Goal: Information Seeking & Learning: Check status

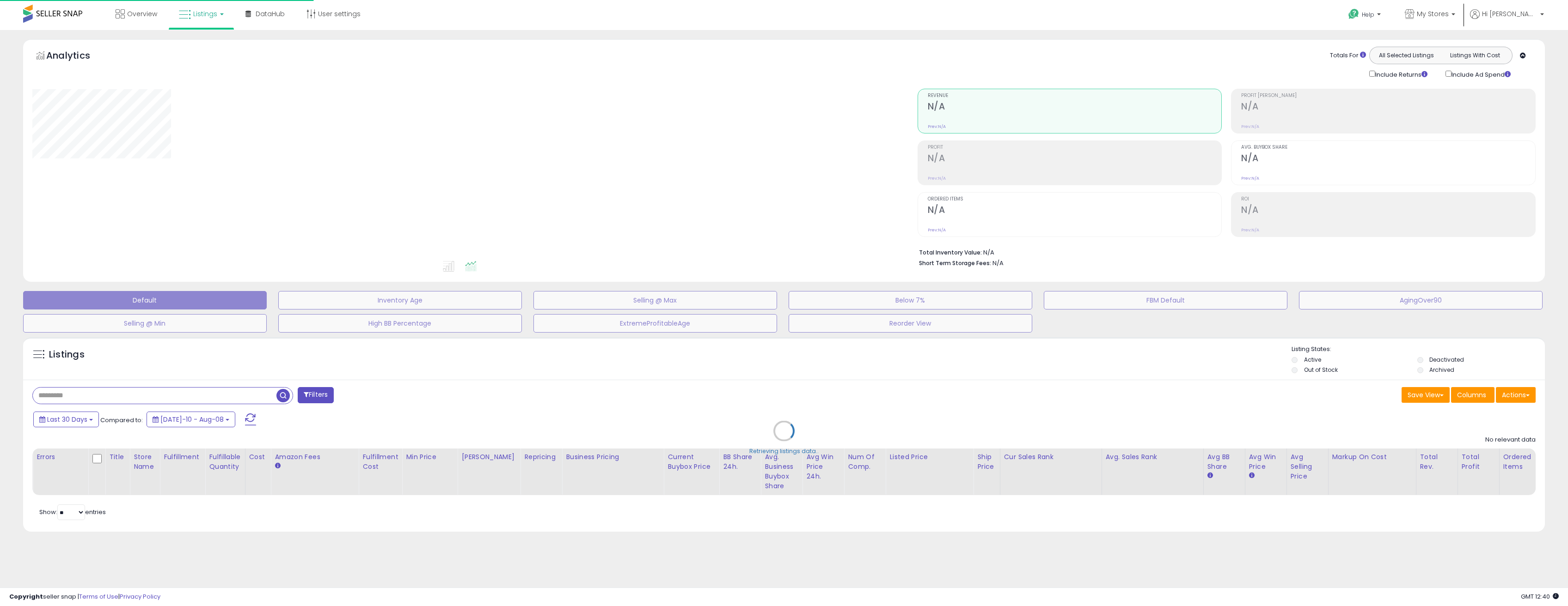
type input "**********"
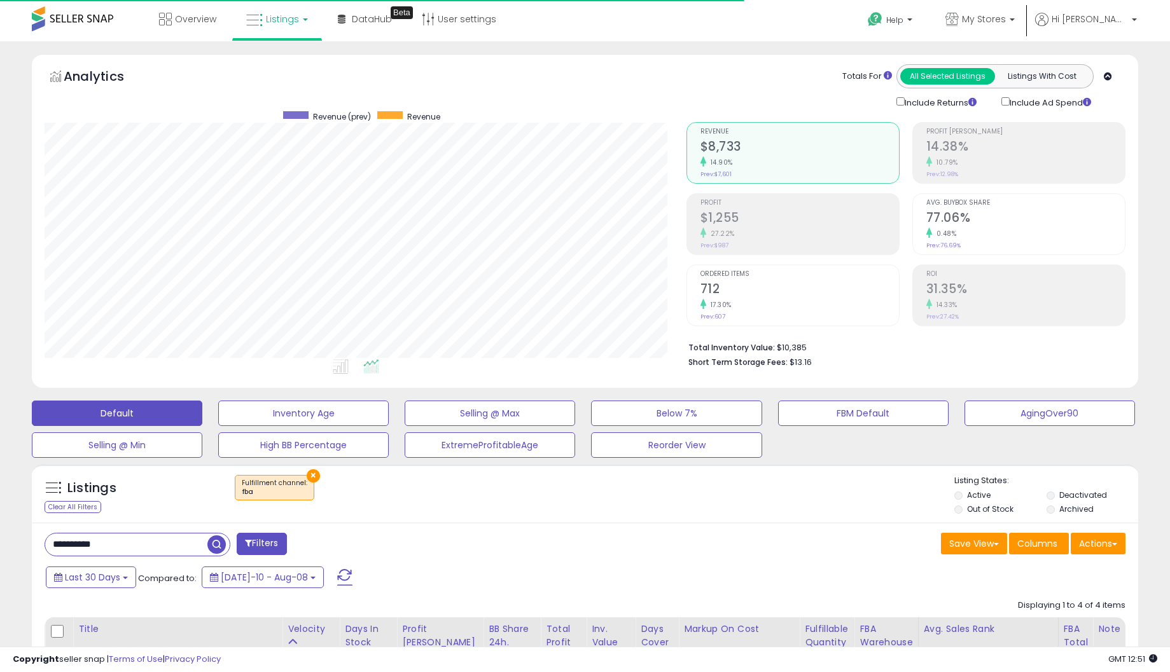
scroll to position [261, 641]
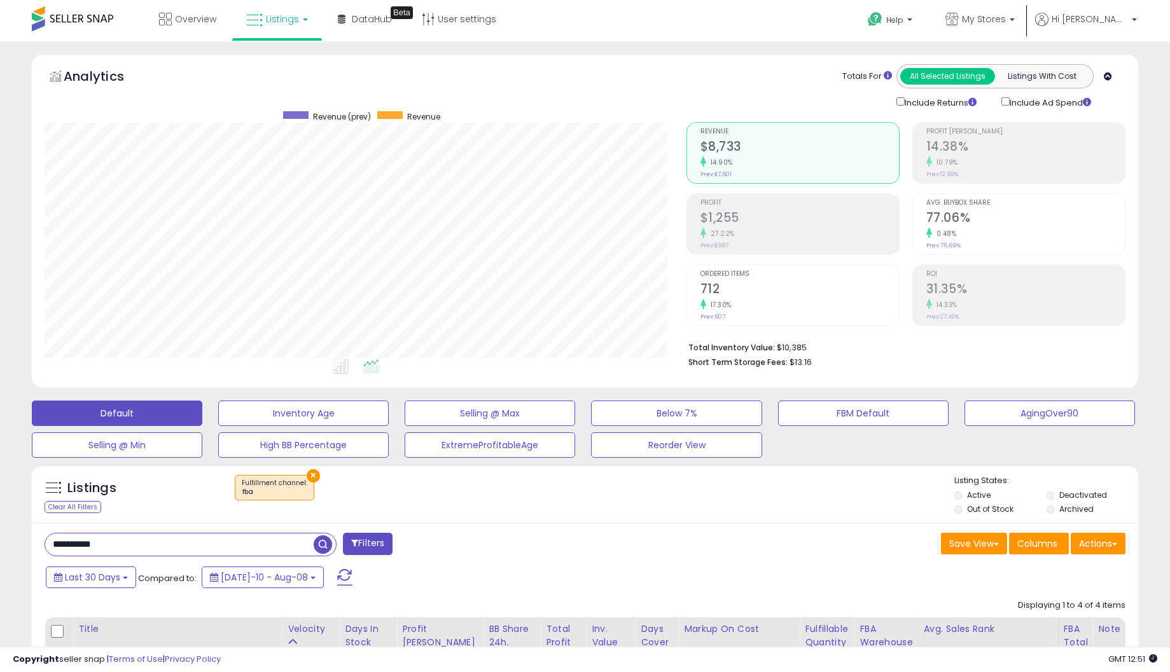
drag, startPoint x: 111, startPoint y: 546, endPoint x: -29, endPoint y: 548, distance: 139.9
click at [0, 548] on html "Unable to login Retrieving listings data.. has not yet accepted the Terms of Us…" at bounding box center [585, 336] width 1170 height 672
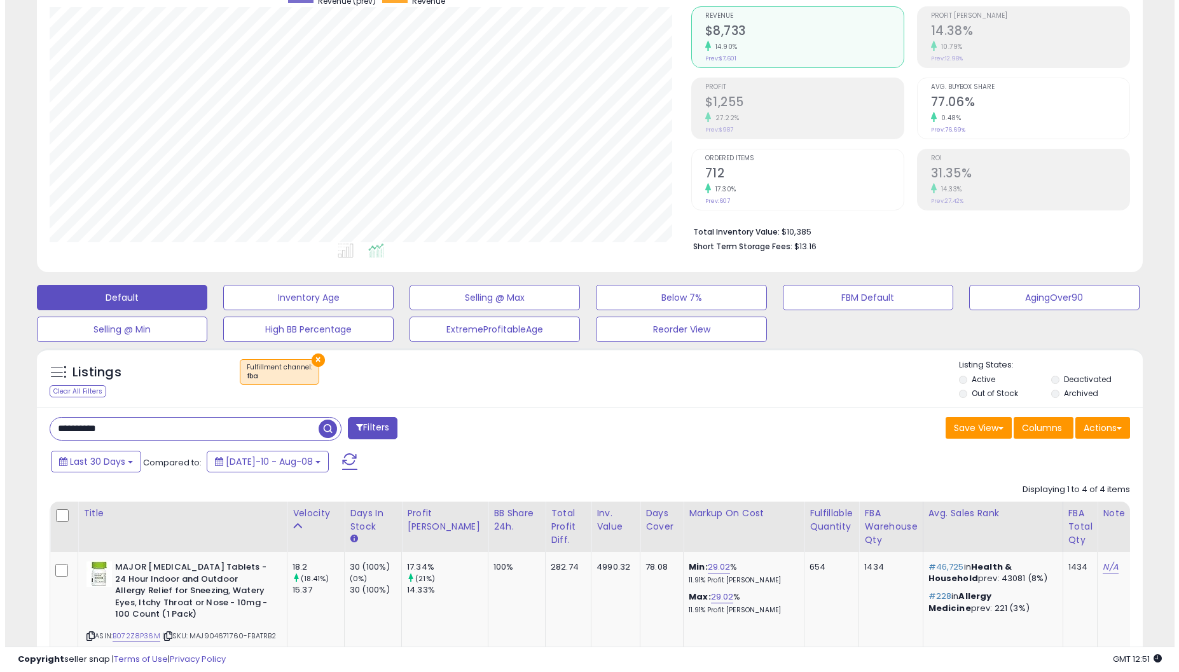
scroll to position [127, 0]
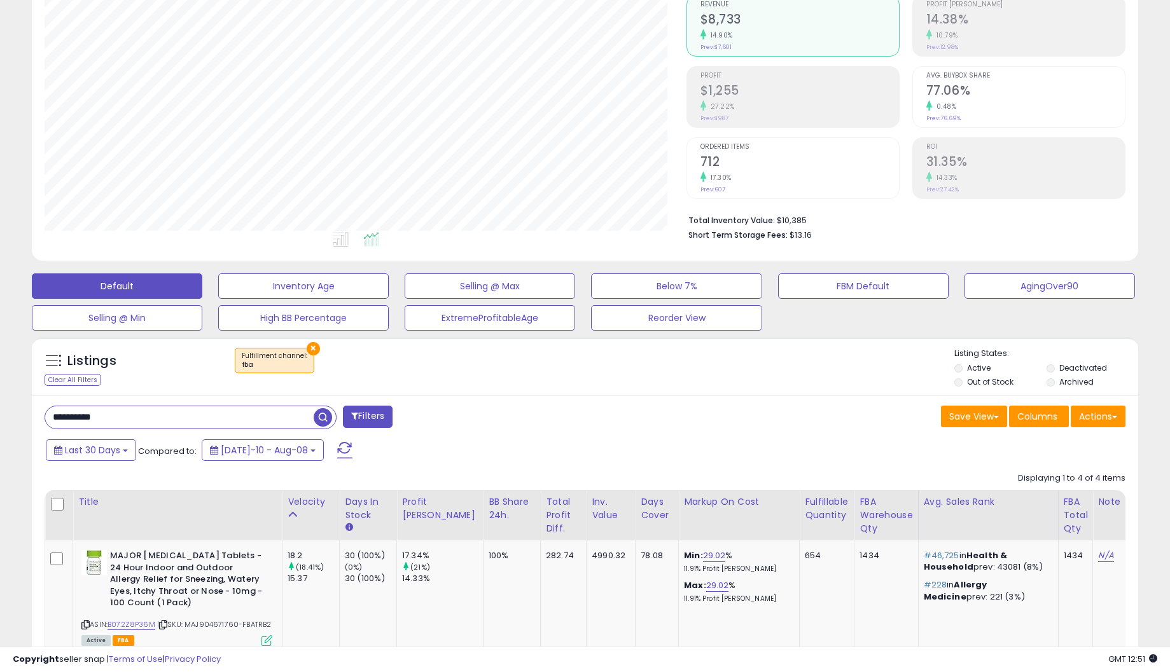
click at [735, 158] on h2 "712" at bounding box center [799, 163] width 198 height 17
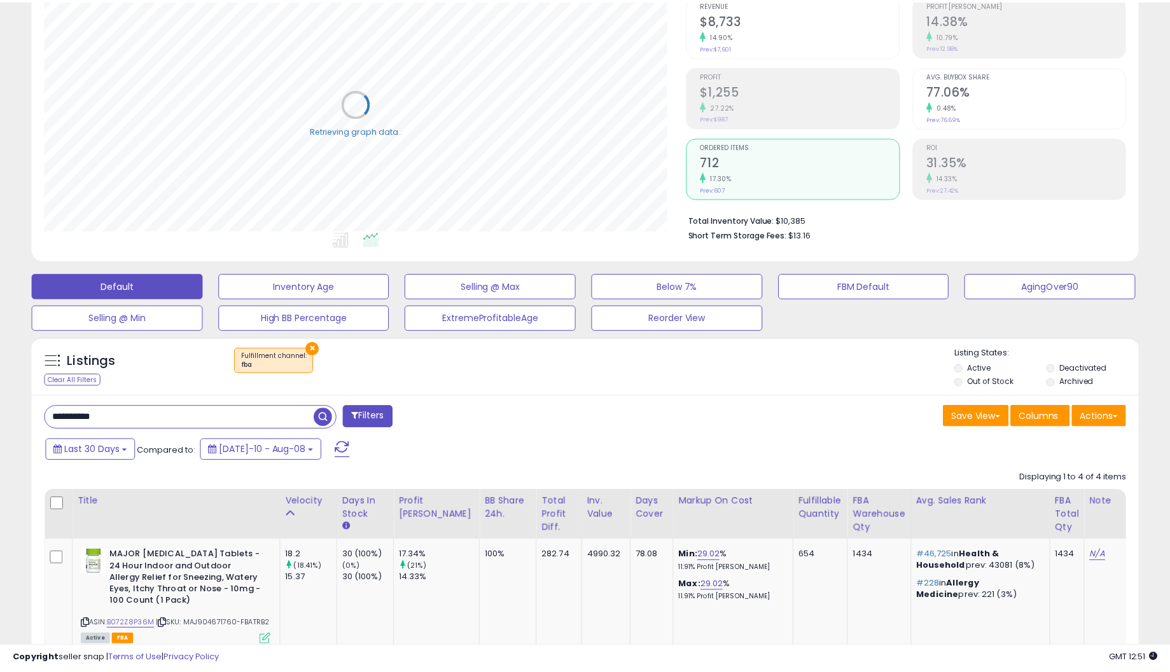
scroll to position [635708, 635327]
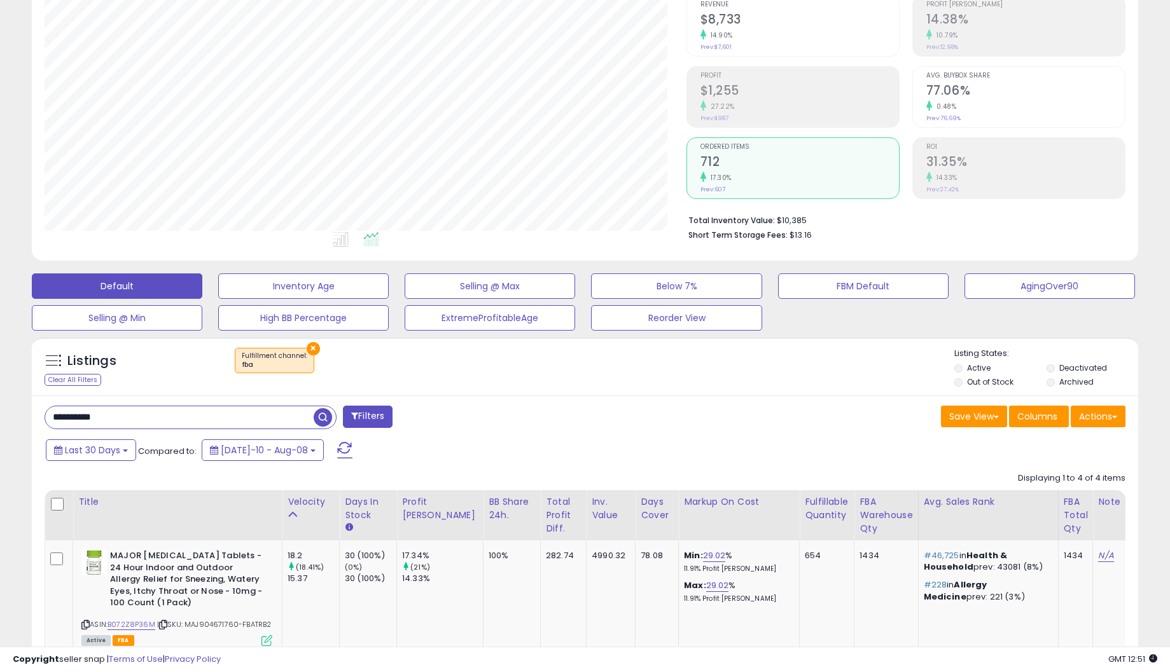
drag, startPoint x: 107, startPoint y: 415, endPoint x: 13, endPoint y: 420, distance: 94.9
click at [13, 420] on div "**********" at bounding box center [584, 510] width 1157 height 1166
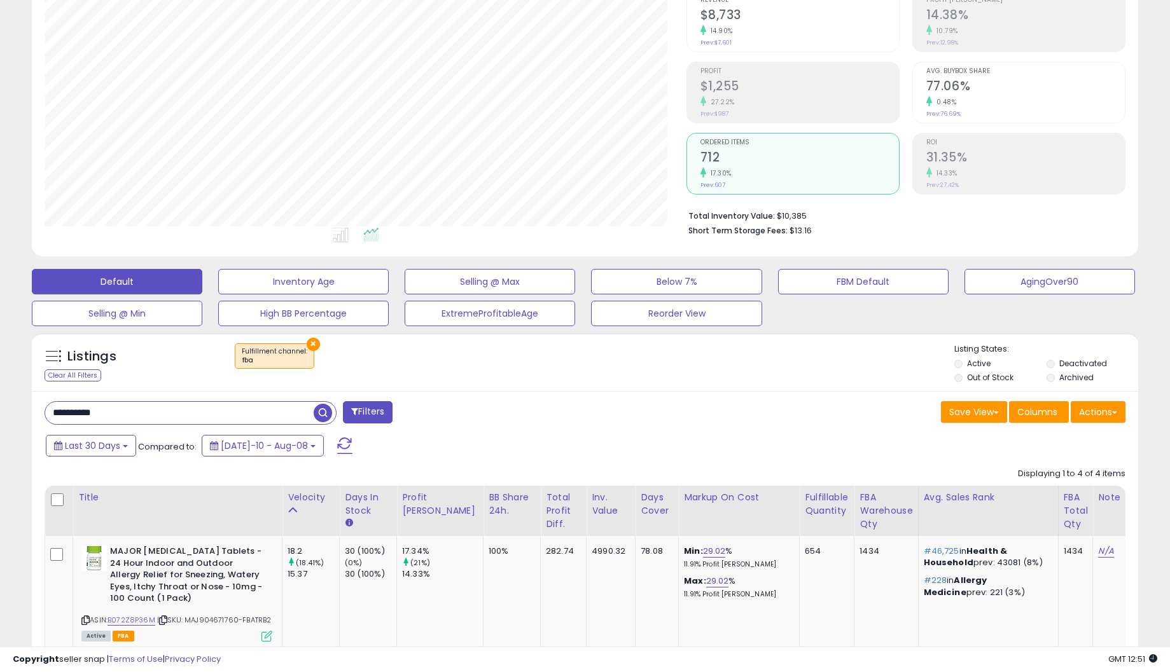
scroll to position [127, 0]
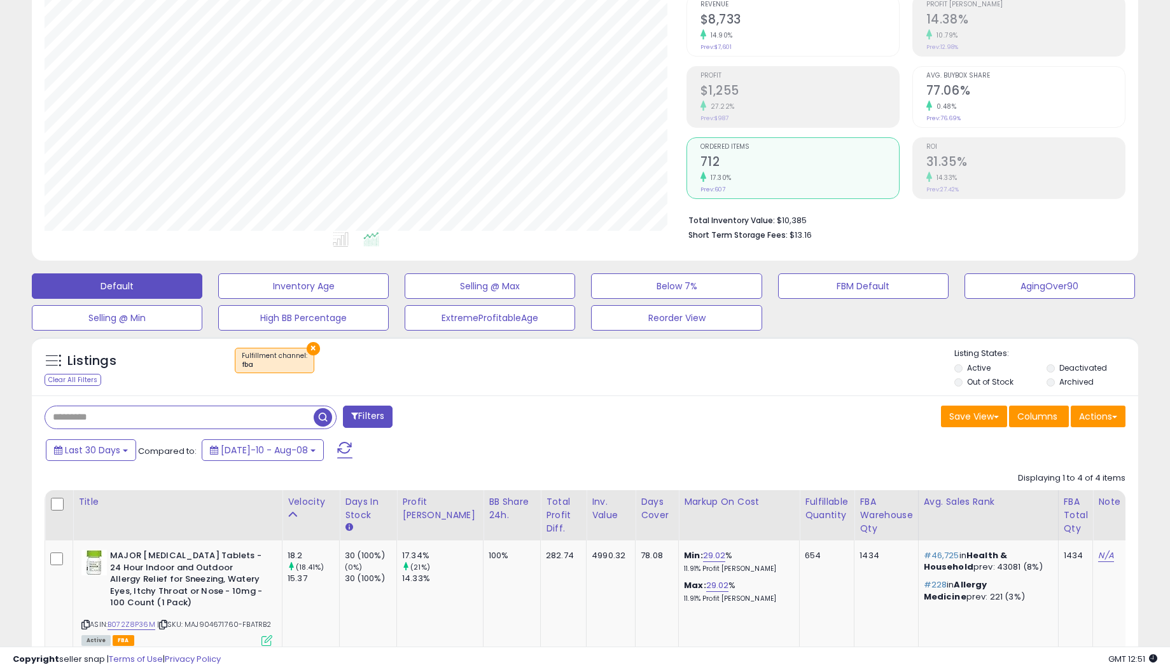
click at [328, 410] on span "button" at bounding box center [323, 417] width 18 height 18
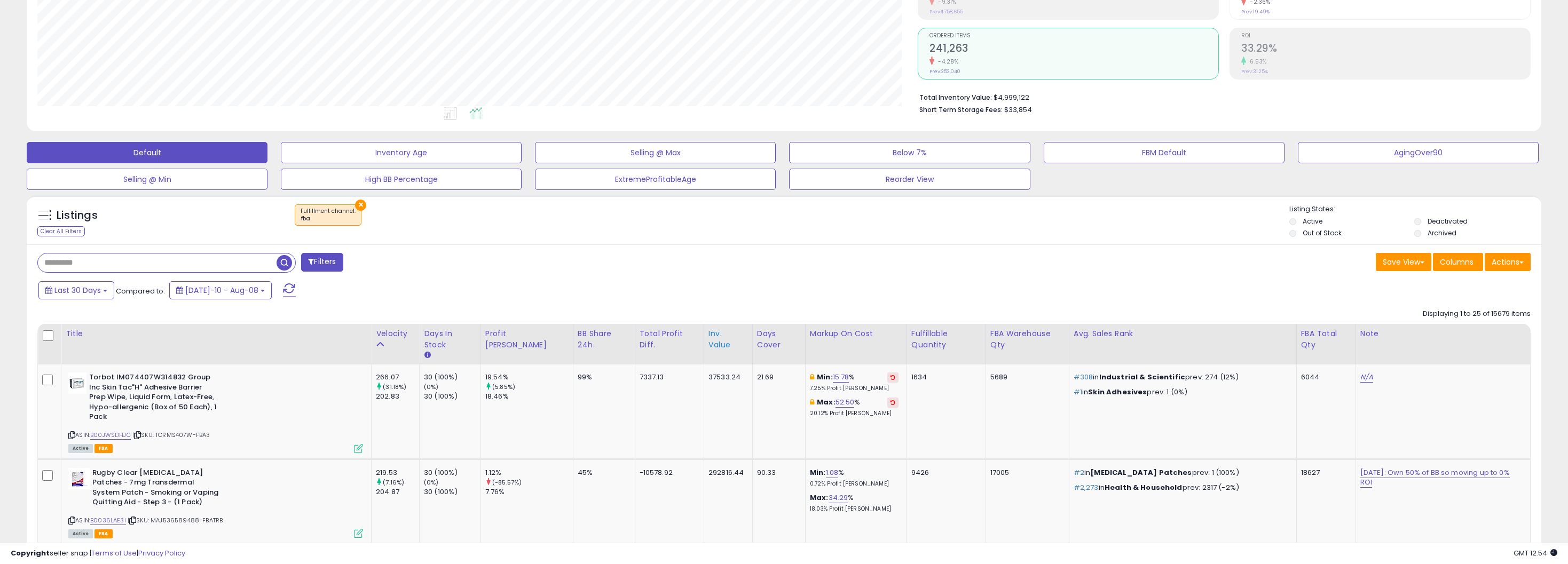
scroll to position [213, 0]
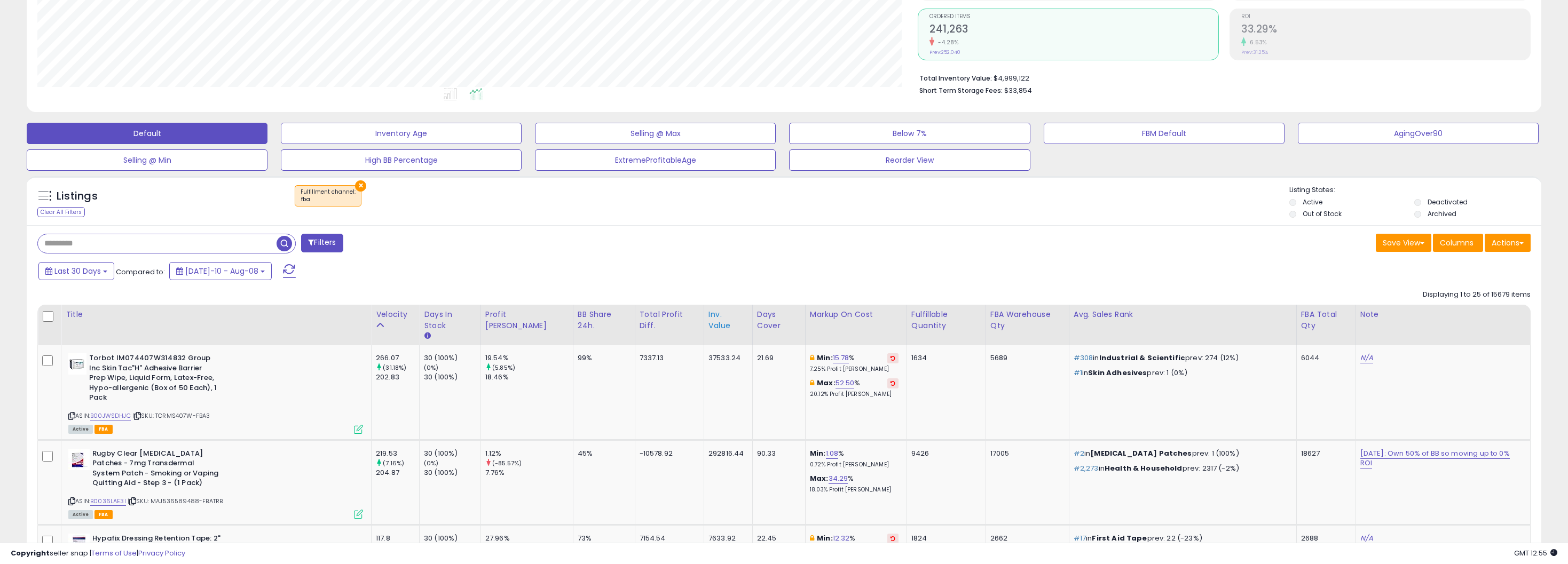
click at [703, 321] on th "Inv. value" at bounding box center [728, 325] width 49 height 40
click at [708, 316] on div "Inv. value" at bounding box center [728, 320] width 39 height 23
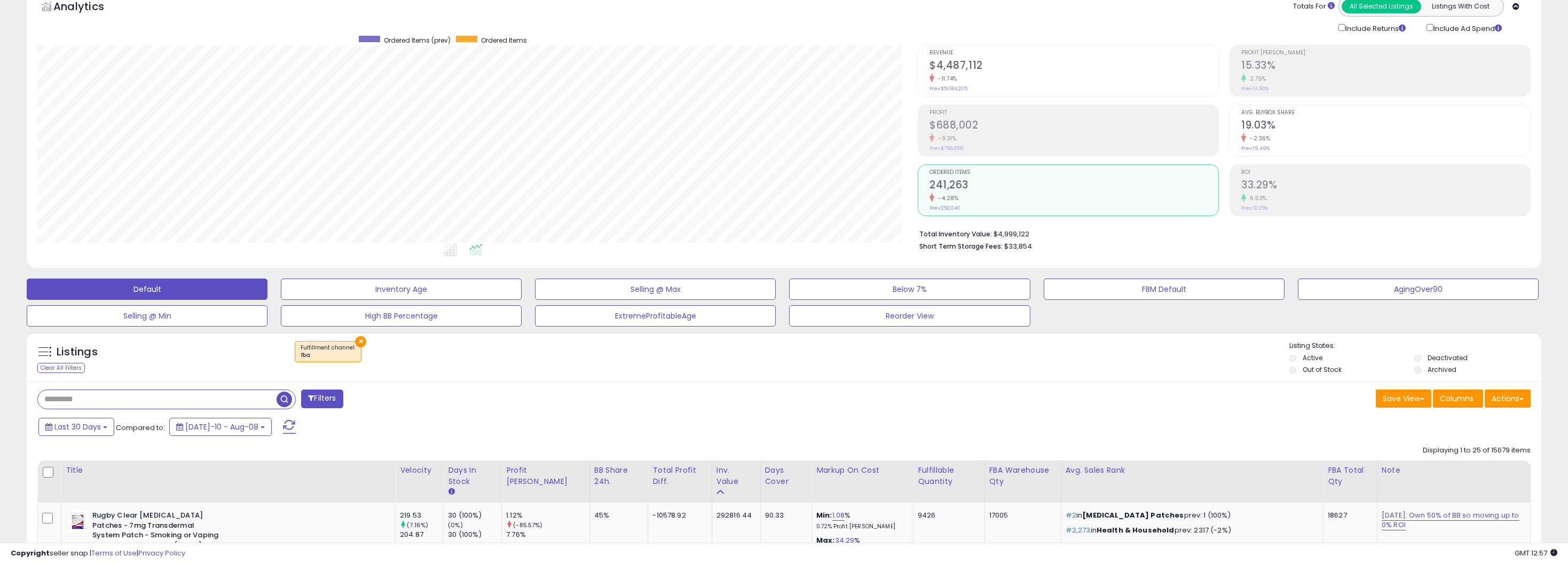
scroll to position [0, 0]
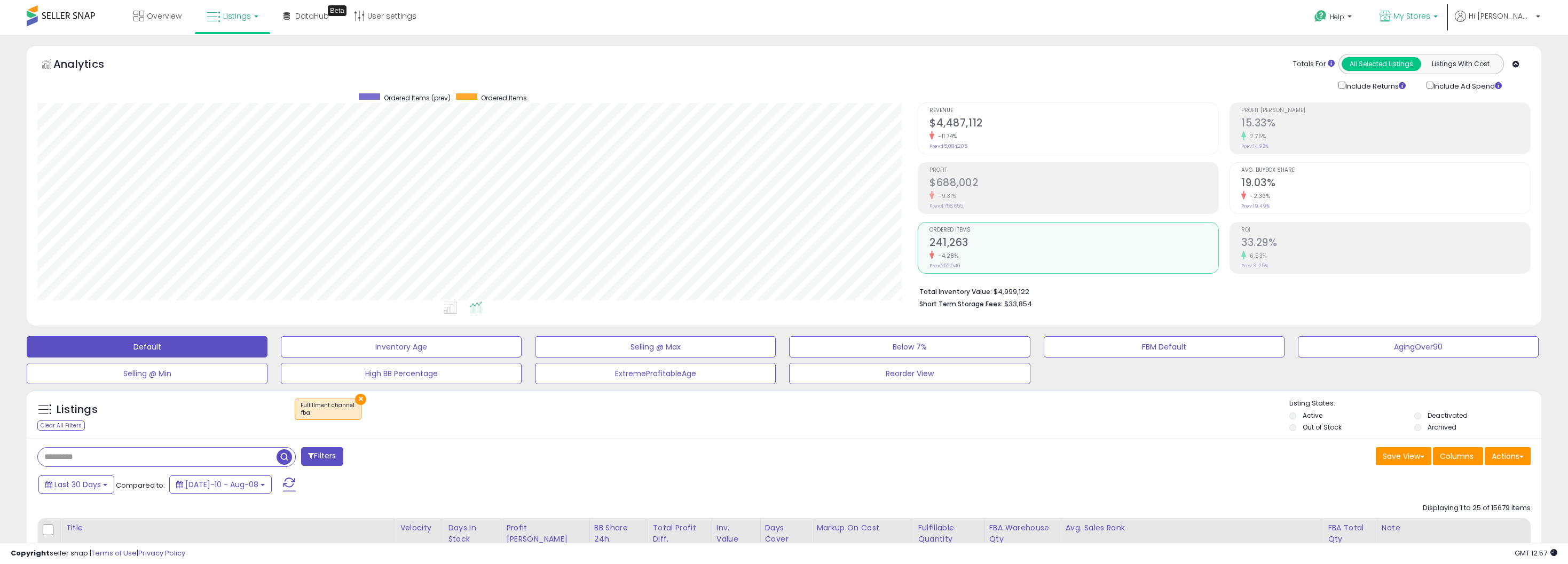
click at [1445, 26] on link "My Stores" at bounding box center [1409, 17] width 74 height 34
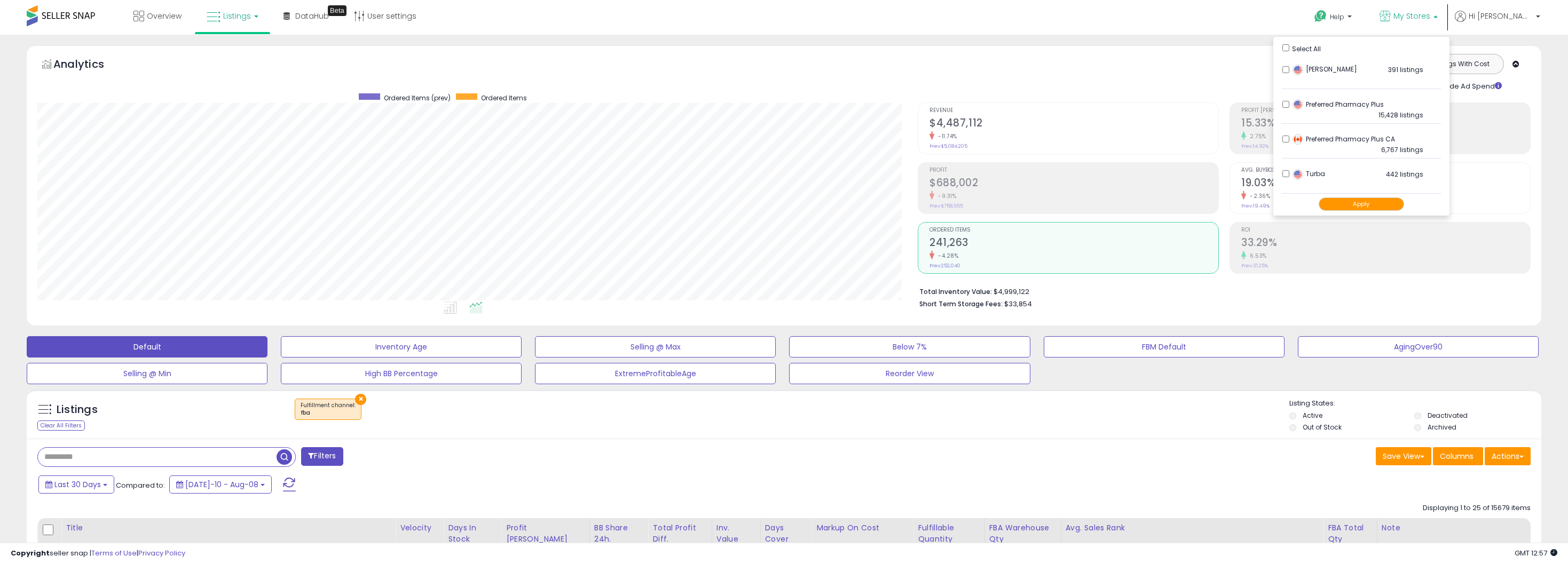
click at [1311, 48] on ul "Select All [PERSON_NAME] Wrens 391 listings [GEOGRAPHIC_DATA]" at bounding box center [1362, 126] width 176 height 179
click at [1397, 205] on button "Apply" at bounding box center [1362, 204] width 86 height 13
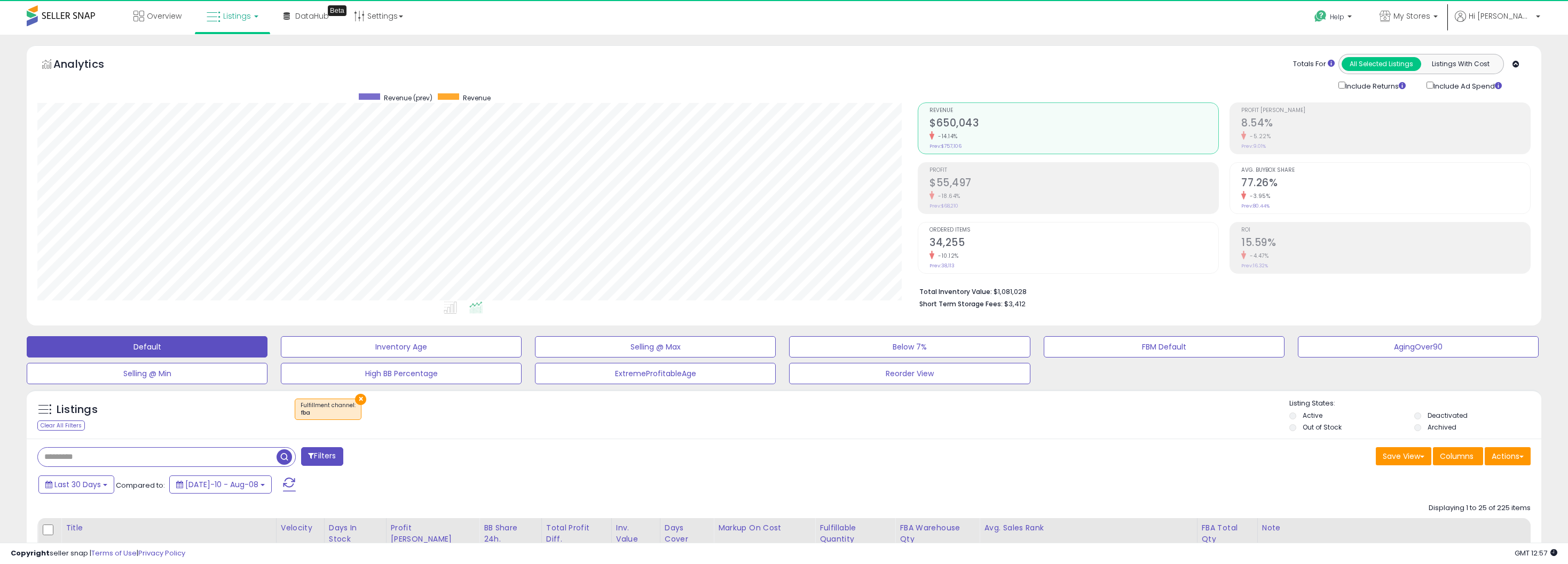
scroll to position [219, 881]
click at [1090, 437] on div "Listings Clear All Filters × Fulfillment channel : fba" at bounding box center [784, 414] width 1514 height 50
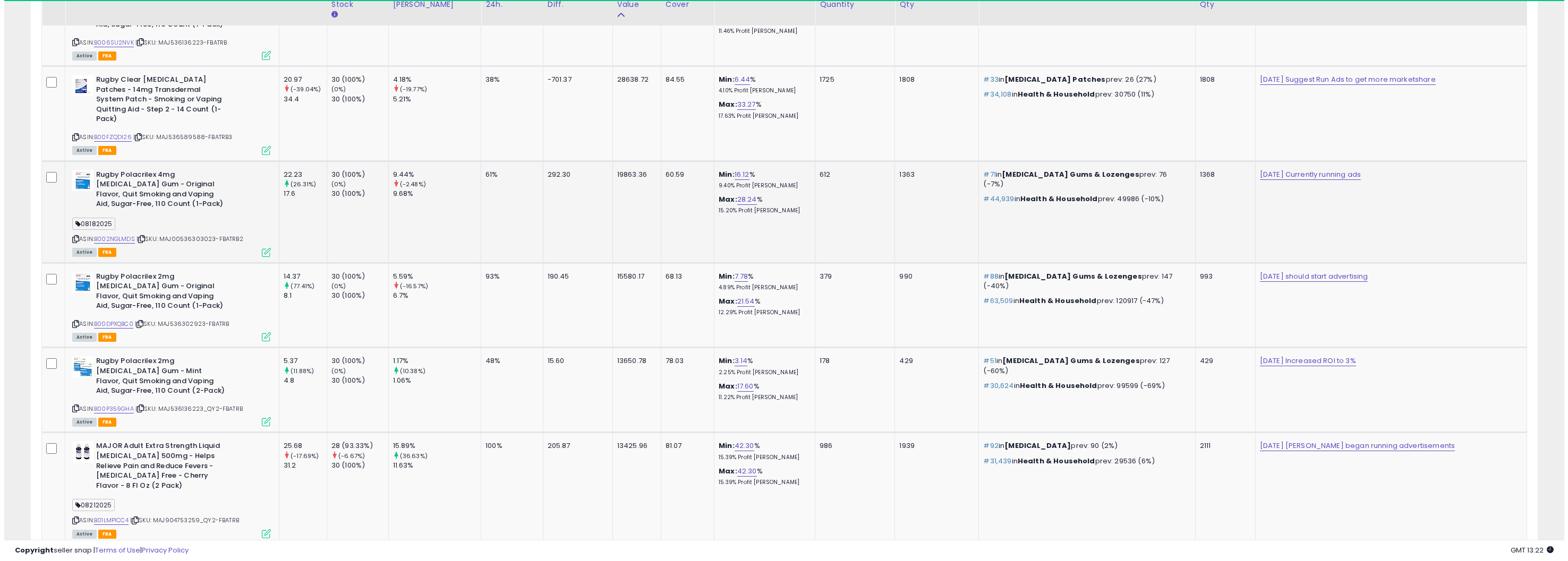
scroll to position [1168, 0]
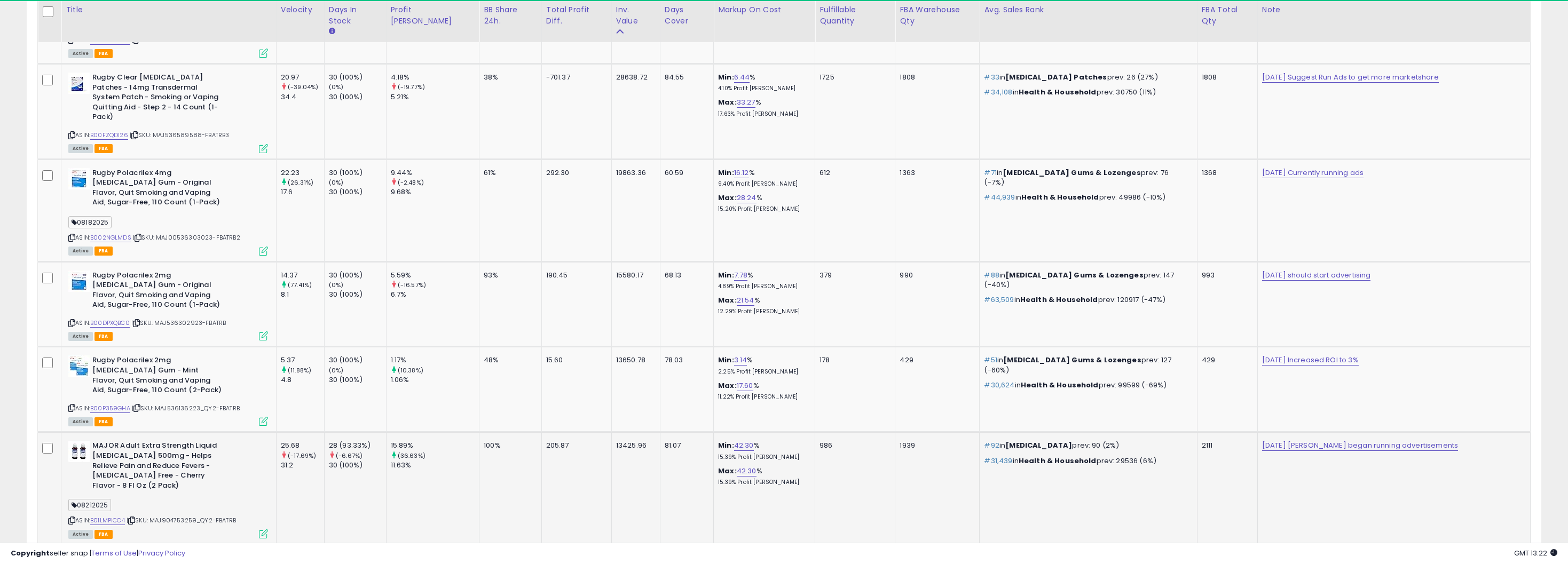
click at [268, 530] on icon at bounding box center [263, 534] width 9 height 9
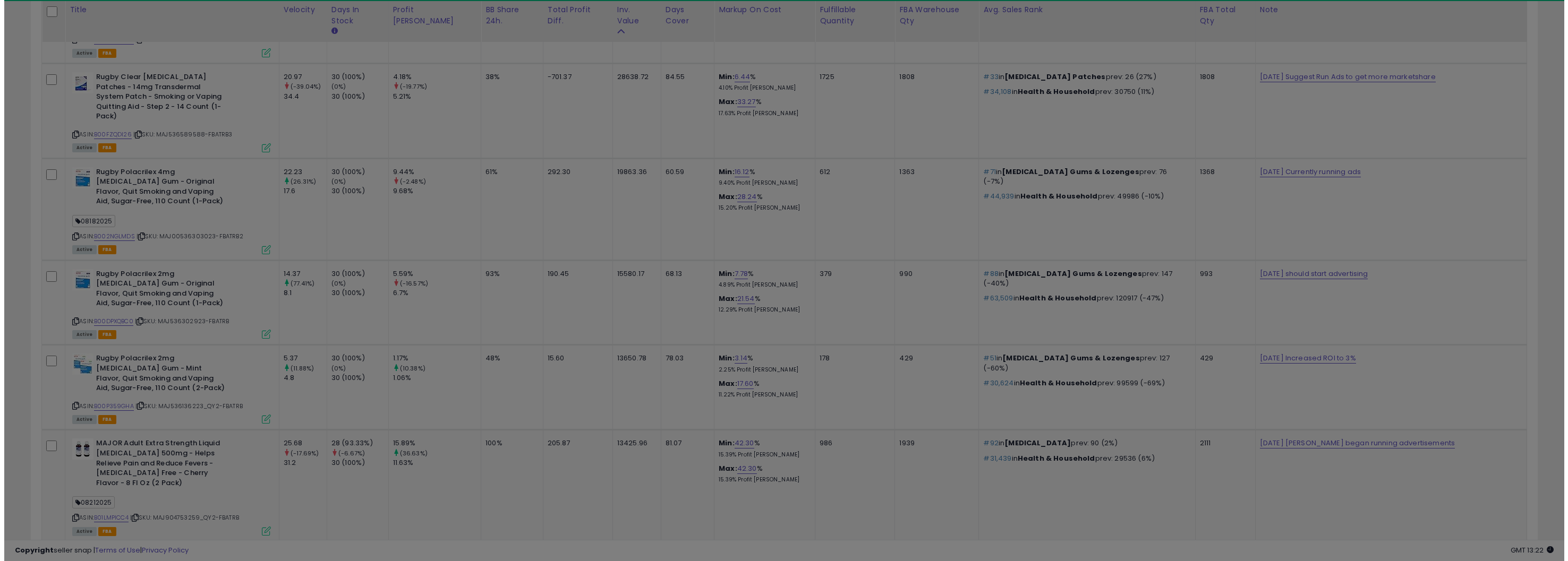
scroll to position [218, 880]
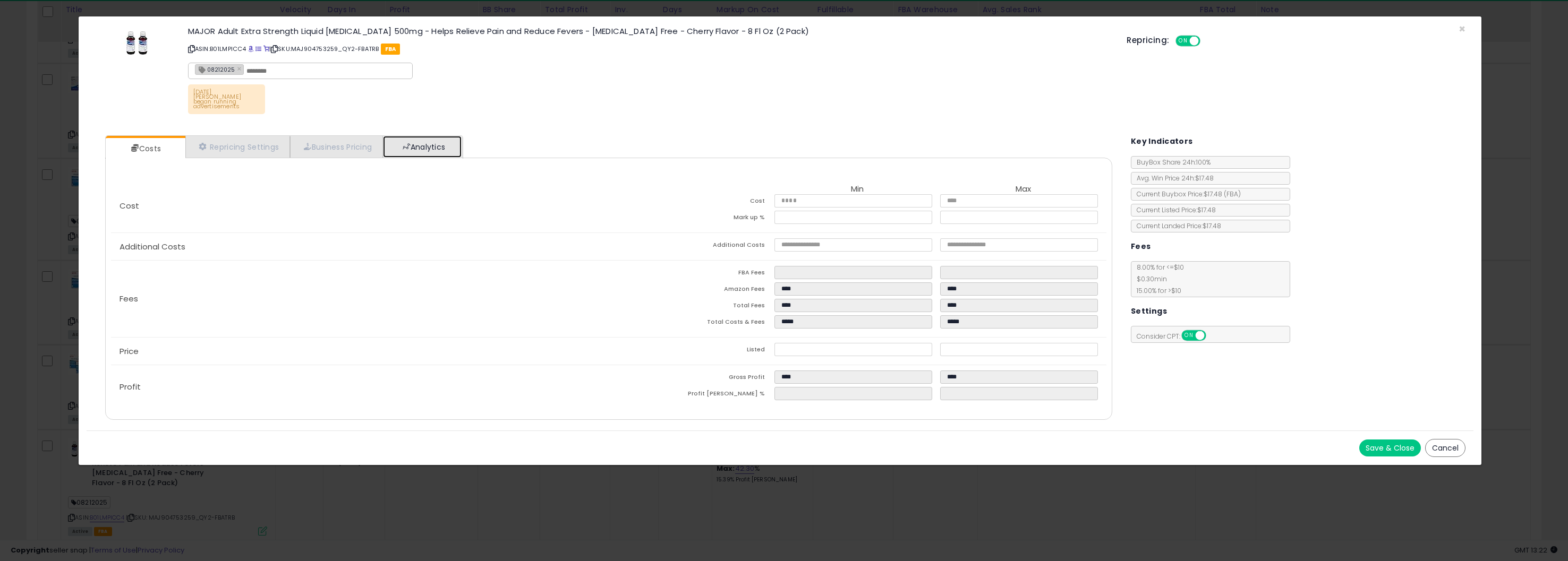
click at [421, 136] on link "Analytics" at bounding box center [423, 147] width 79 height 22
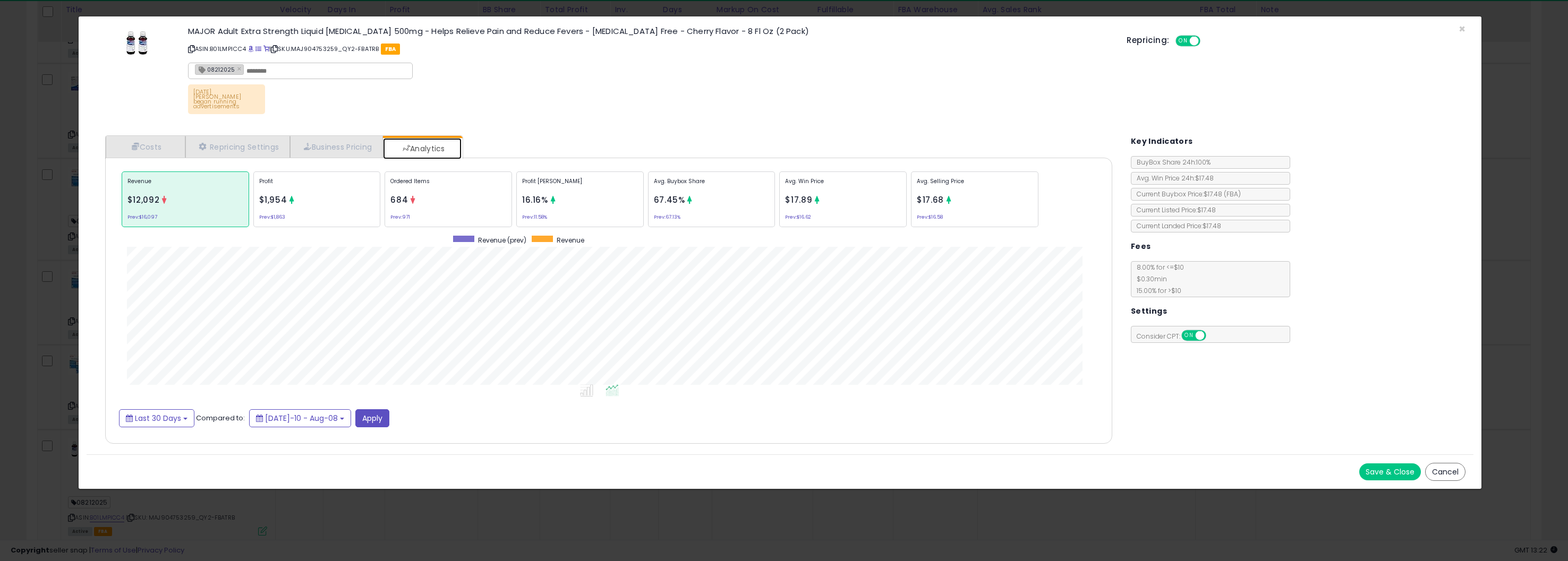
scroll to position [326, 1028]
click at [333, 194] on div "Profit $1,954 Prev: $1,863" at bounding box center [317, 199] width 128 height 56
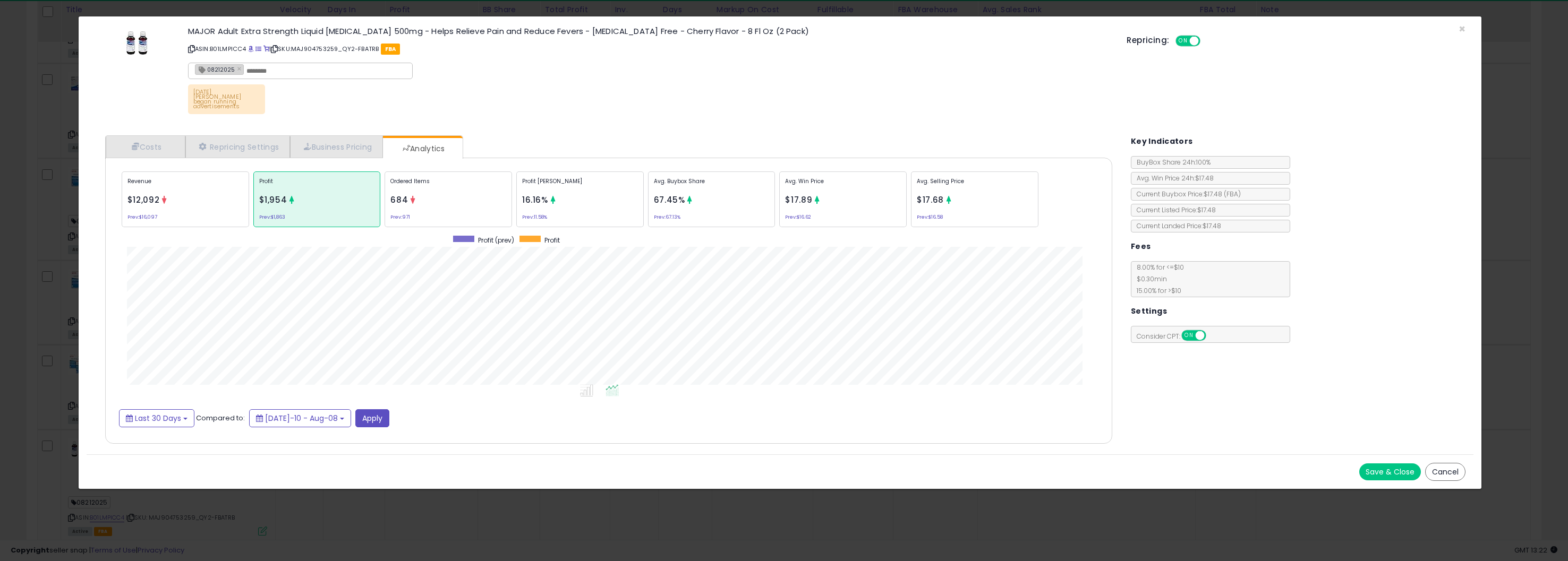
click at [168, 182] on p "Revenue" at bounding box center [185, 184] width 116 height 16
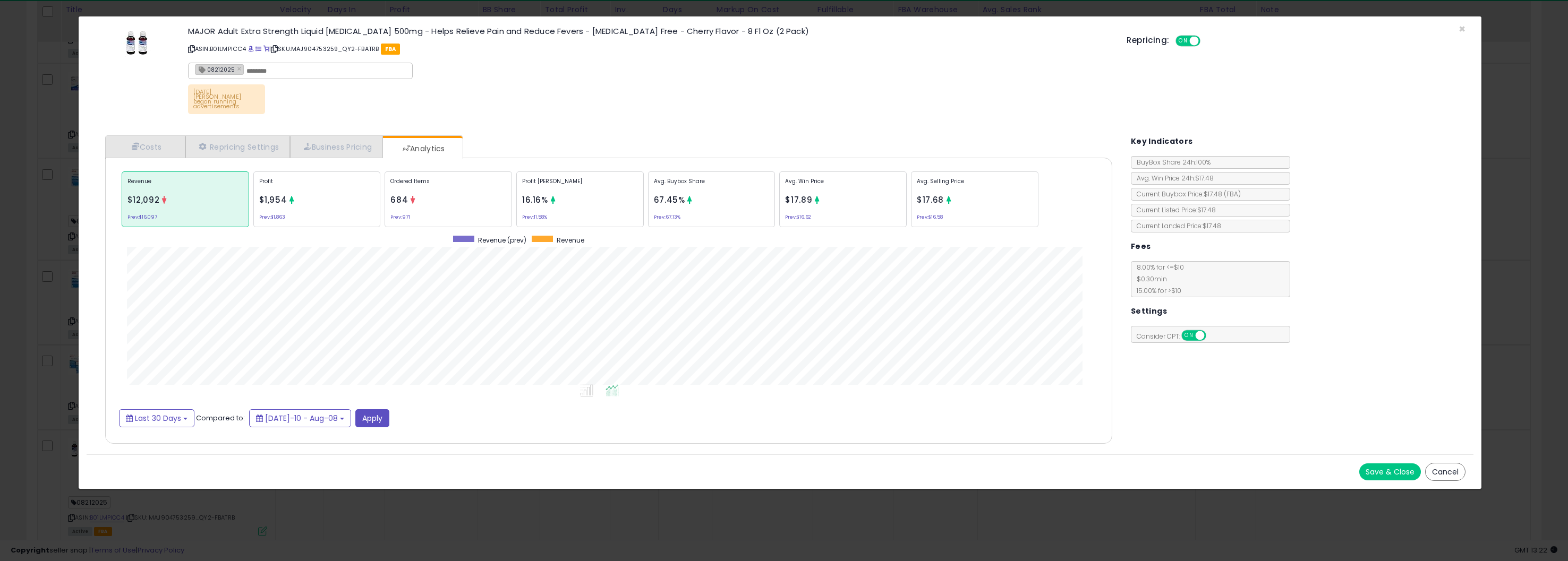
click at [337, 187] on p "Profit" at bounding box center [317, 184] width 116 height 16
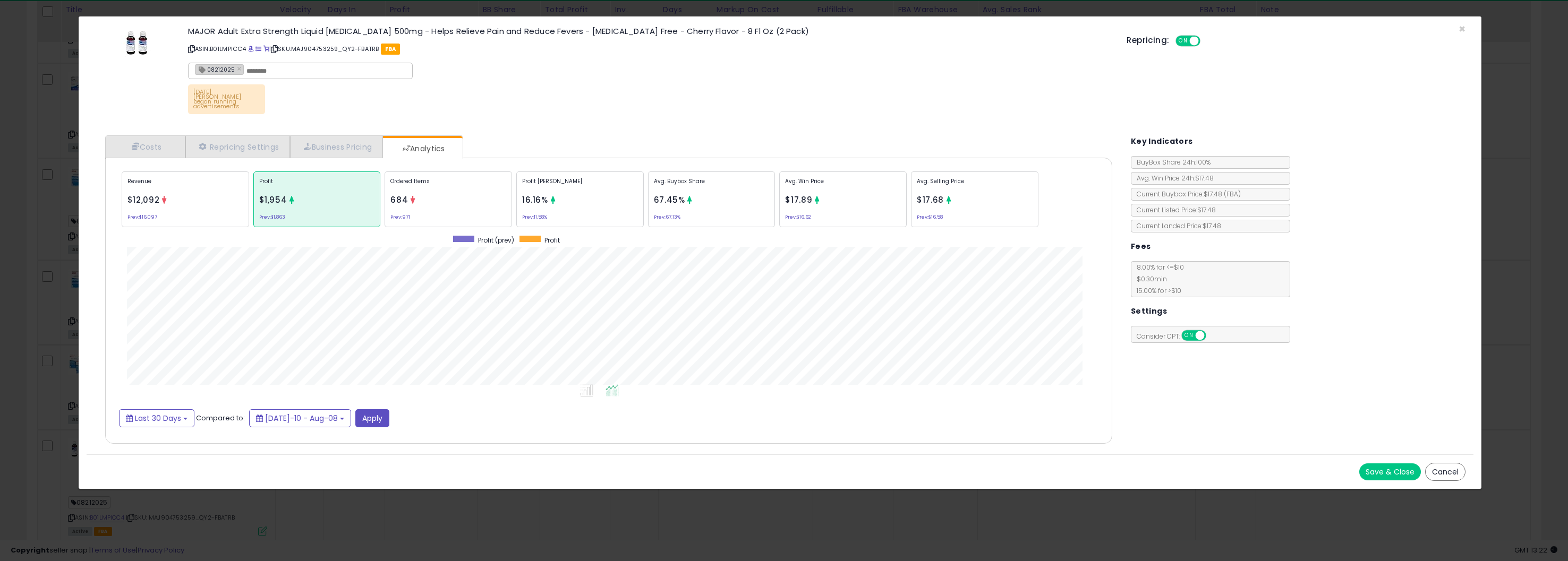
click at [180, 195] on div "Revenue $12,092 Prev: $16,097" at bounding box center [185, 199] width 128 height 56
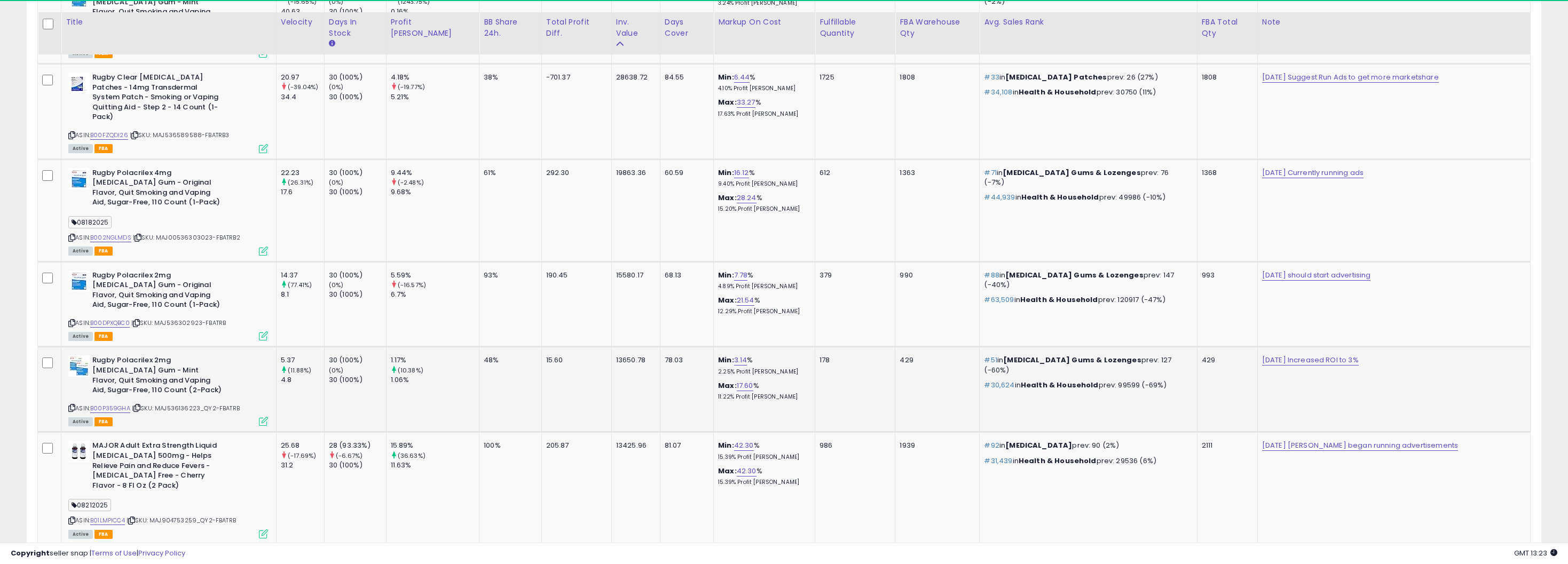
scroll to position [1228, 0]
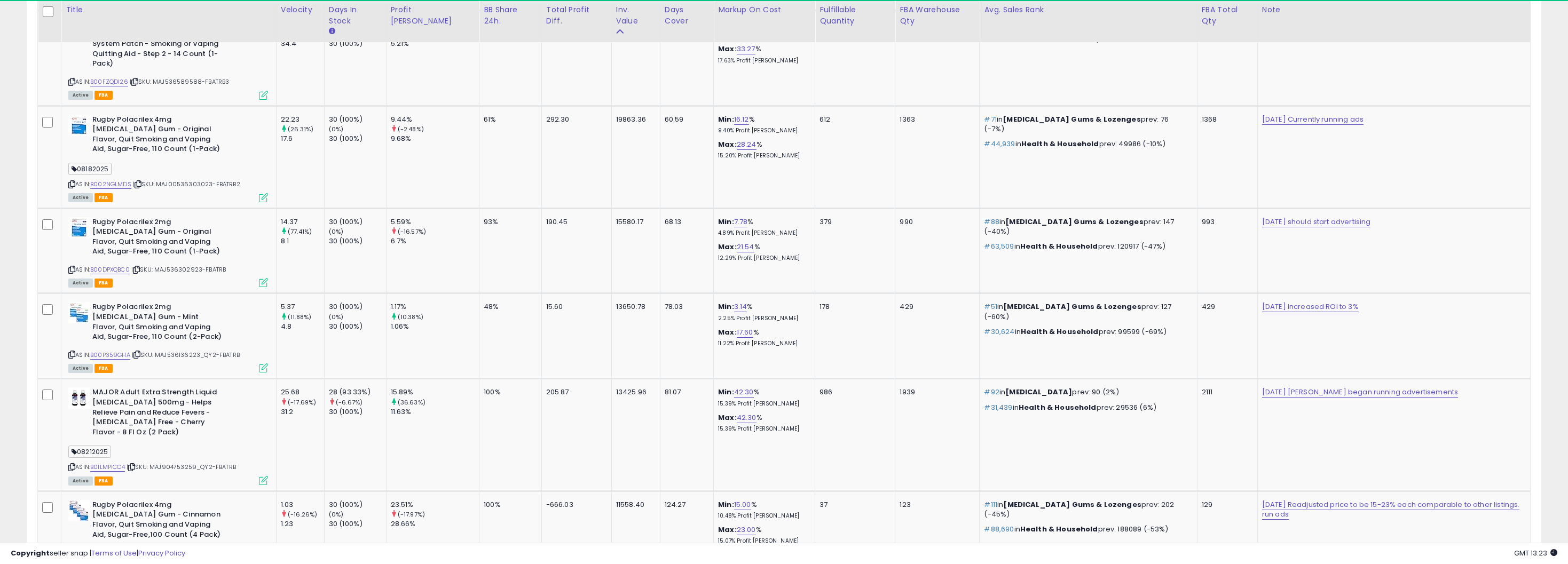
click at [1073, 12] on div "Avg. Sales Rank" at bounding box center [1088, 9] width 208 height 11
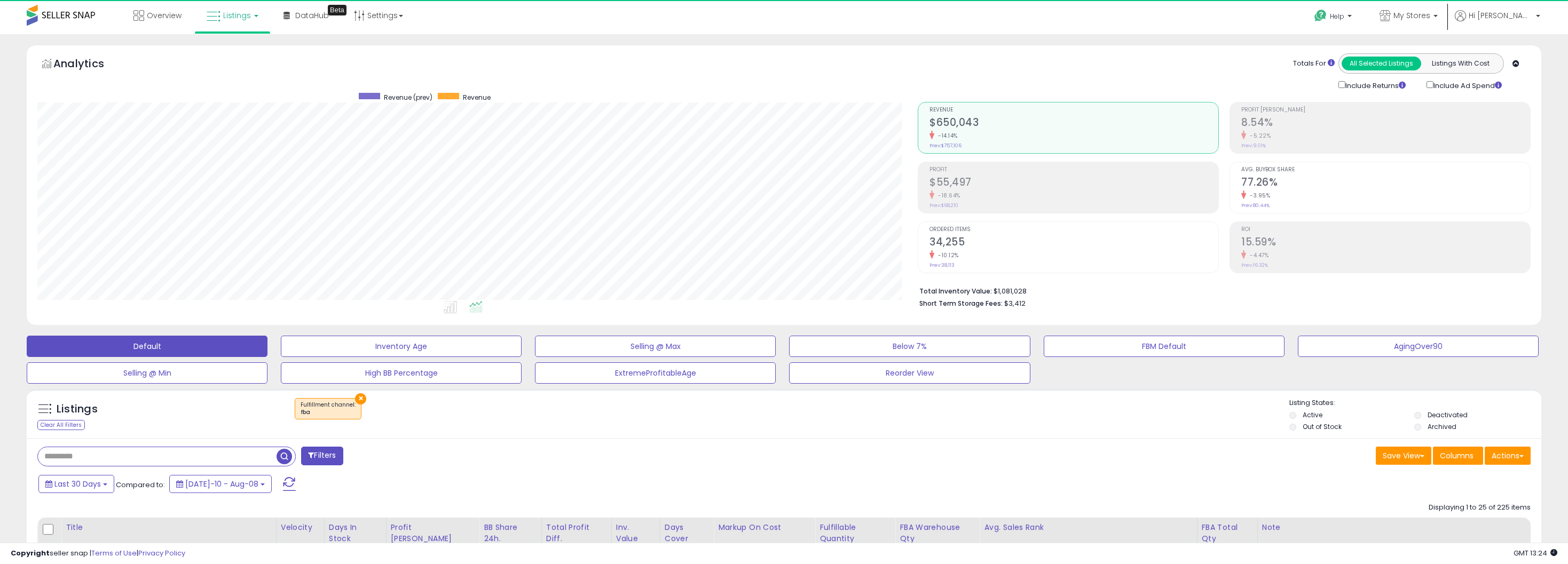
scroll to position [0, 0]
click at [1432, 8] on link "My Stores" at bounding box center [1409, 17] width 74 height 34
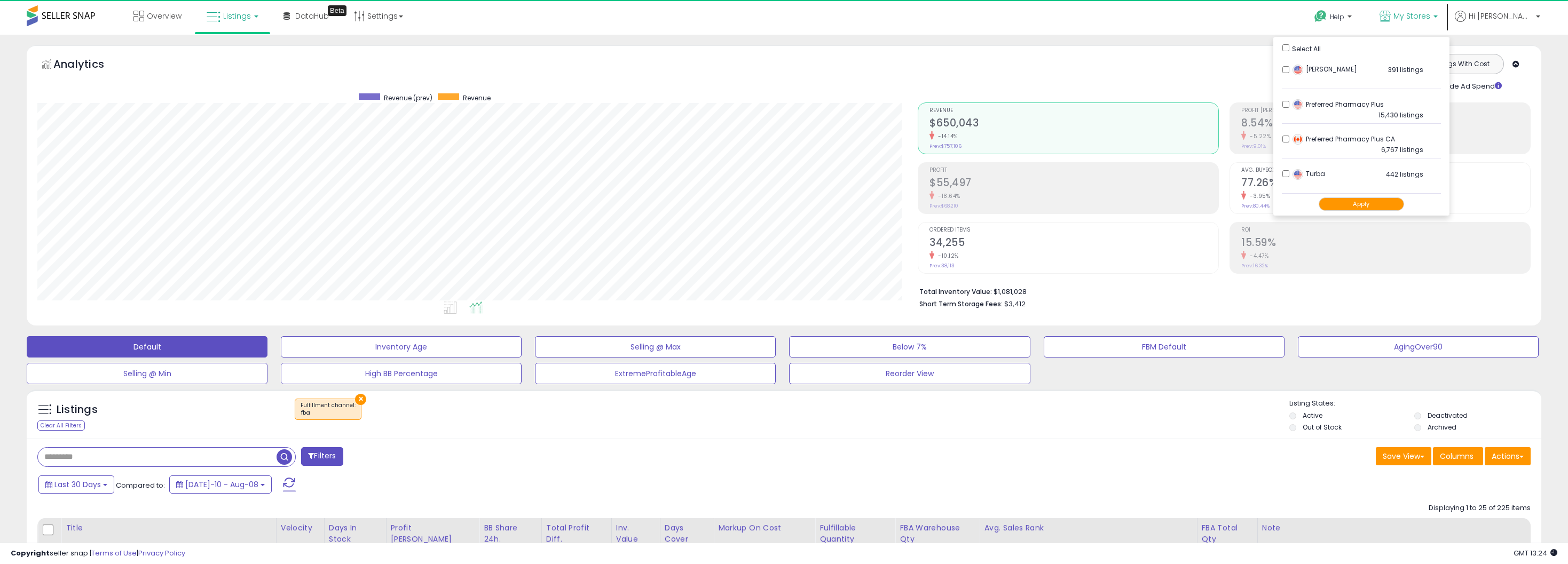
click at [1370, 207] on button "Apply" at bounding box center [1362, 204] width 86 height 13
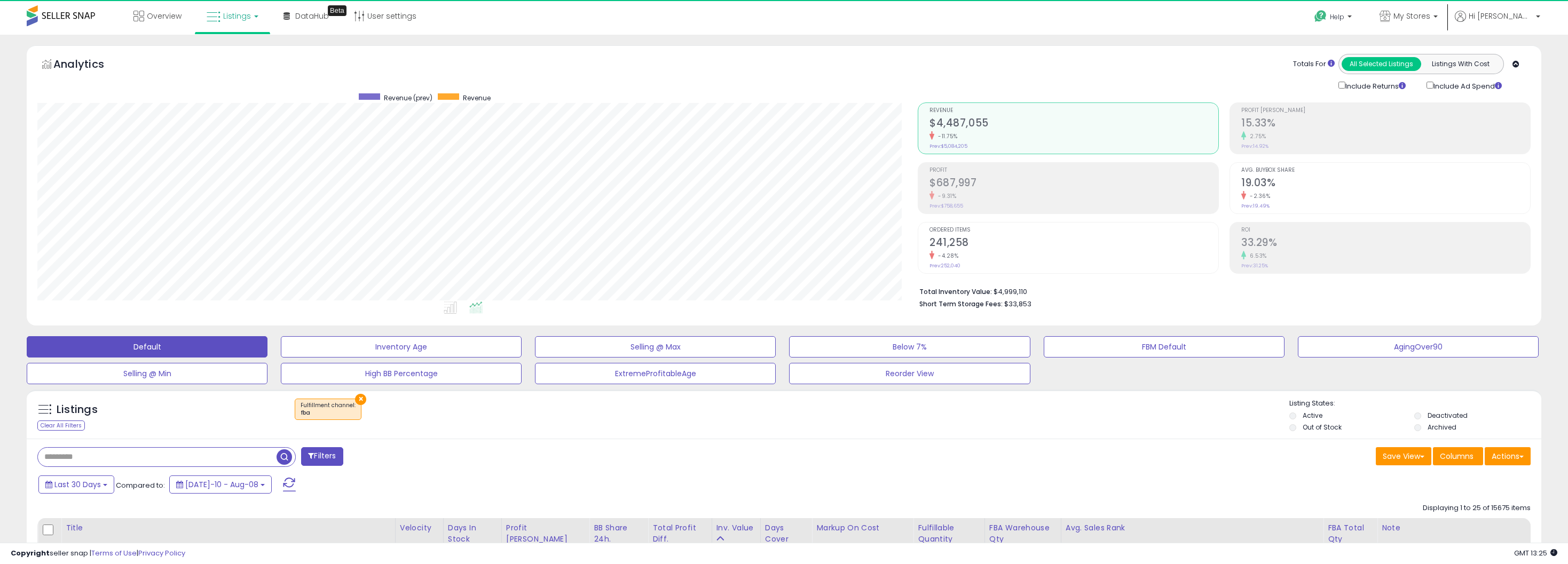
scroll to position [219, 881]
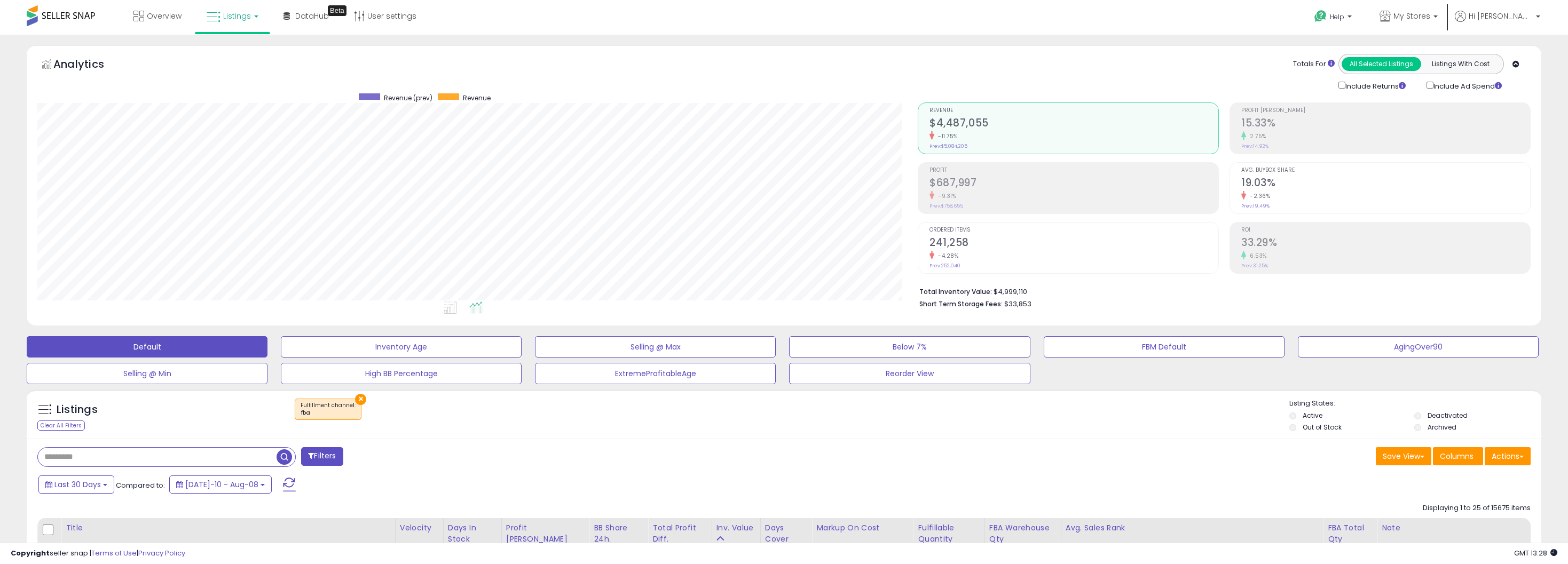
click at [186, 461] on input "text" at bounding box center [157, 457] width 238 height 18
paste input "**********"
click at [431, 461] on span "button" at bounding box center [432, 457] width 15 height 15
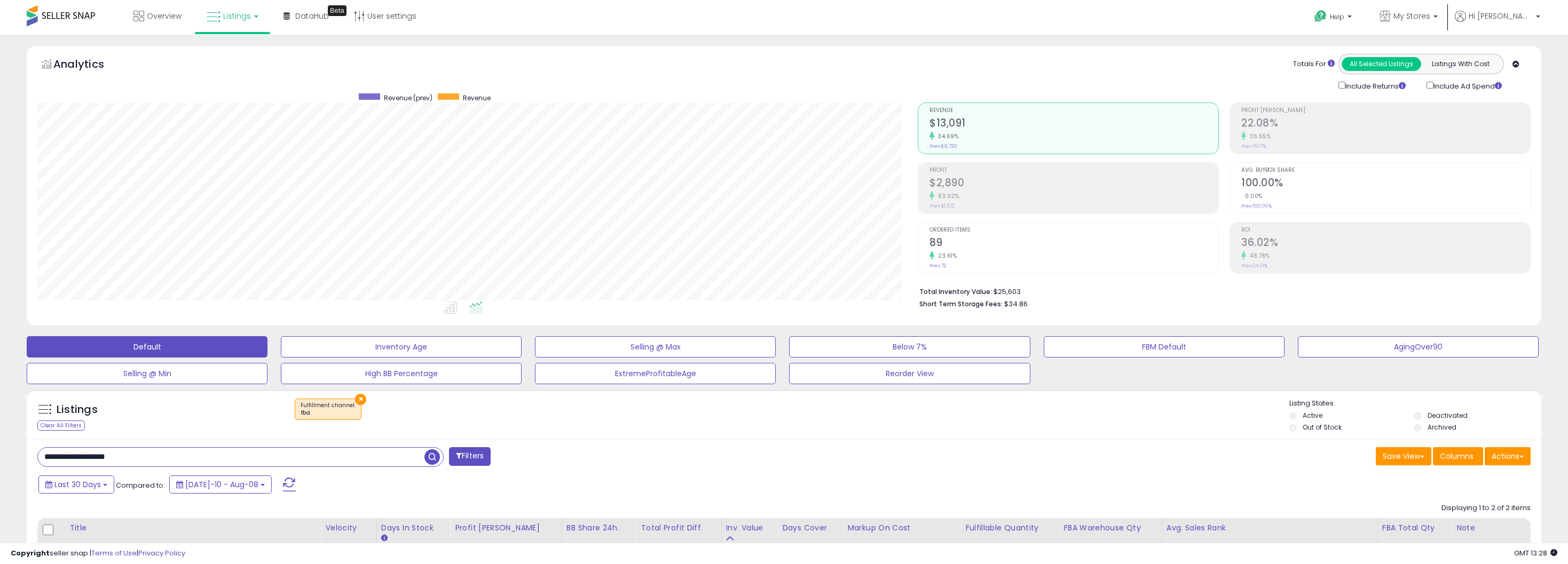
click at [1271, 249] on h2 "36.02%" at bounding box center [1386, 243] width 289 height 14
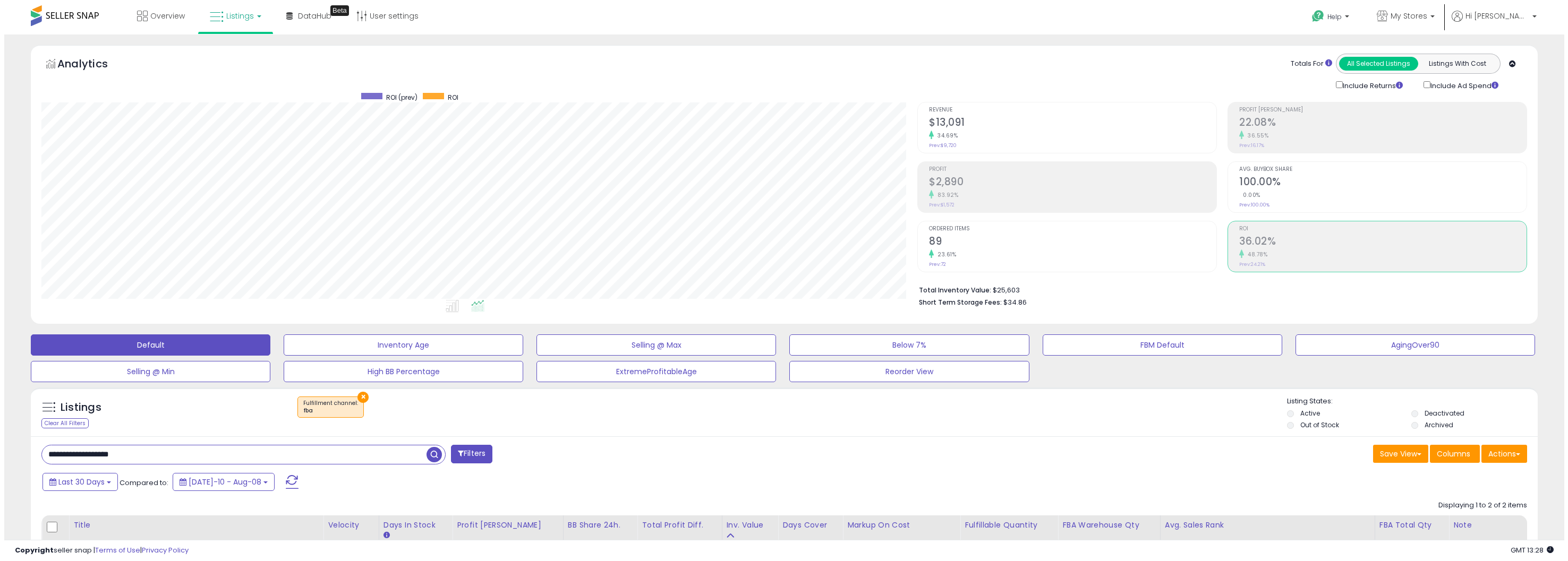
scroll to position [530703, 530397]
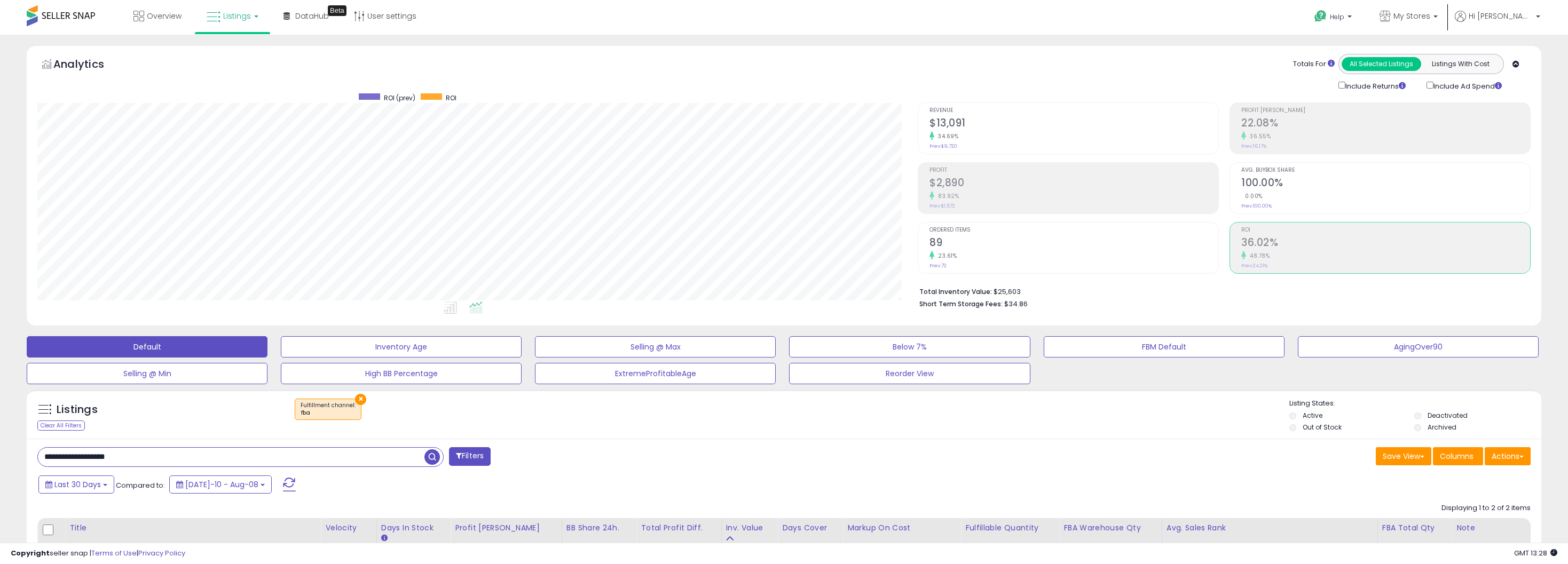
click at [1018, 184] on h2 "$2,890" at bounding box center [1074, 184] width 289 height 14
click at [964, 89] on div "Totals For All Selected Listings Listings With Cost Include Returns Include Ad …" at bounding box center [1220, 72] width 605 height 38
click at [967, 237] on h2 "89" at bounding box center [1074, 243] width 289 height 14
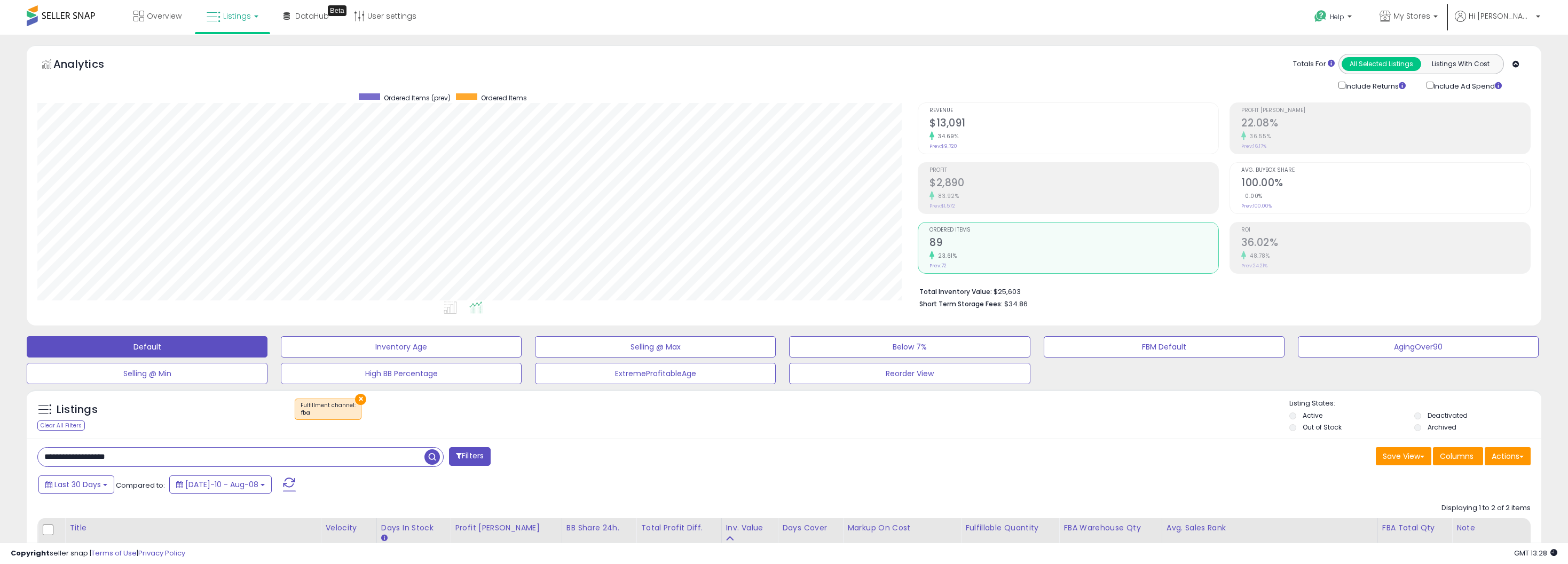
click at [1011, 116] on div "Revenue $13,091 34.69% Prev: $9,720" at bounding box center [1074, 127] width 289 height 48
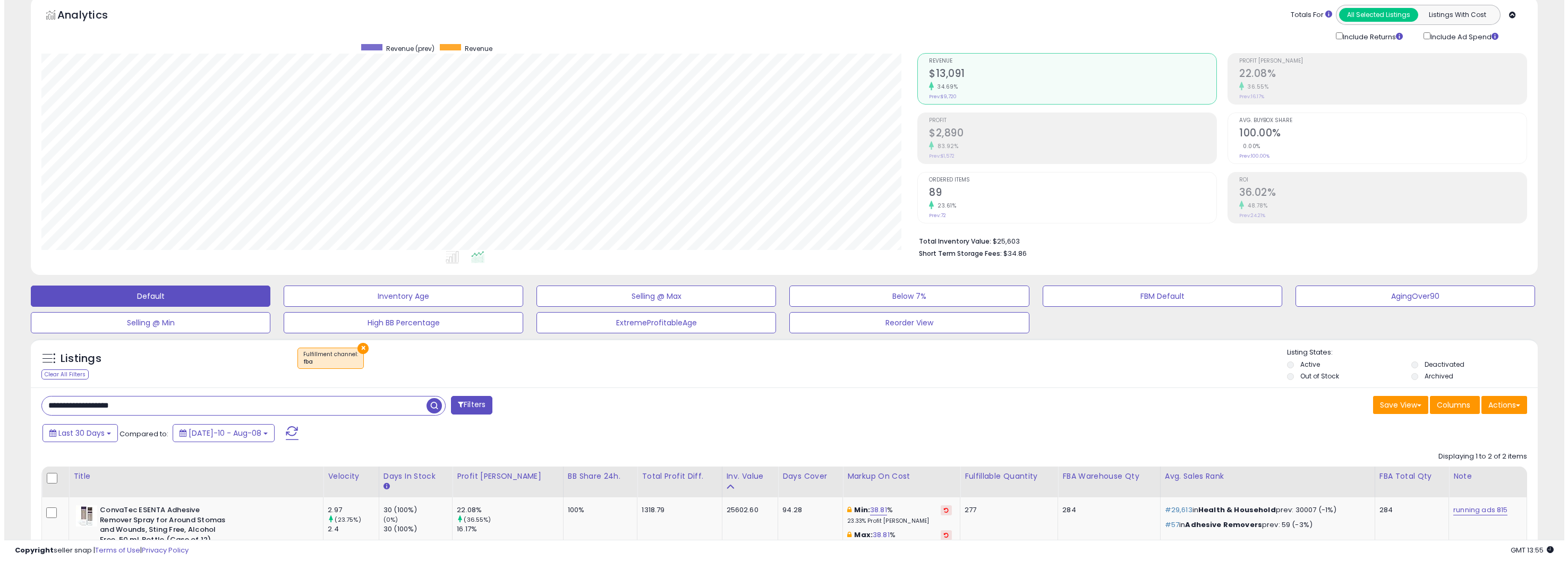
scroll to position [42, 0]
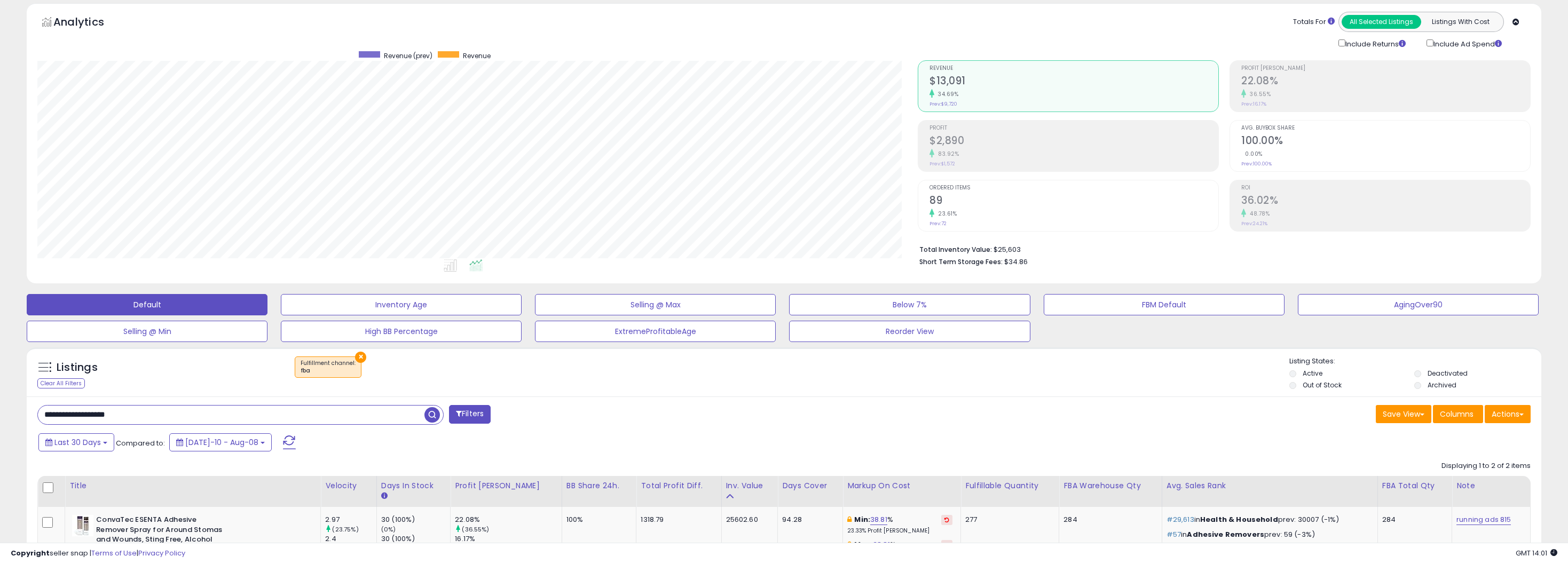
click at [129, 416] on input "**********" at bounding box center [231, 415] width 386 height 18
paste input "text"
type input "**********"
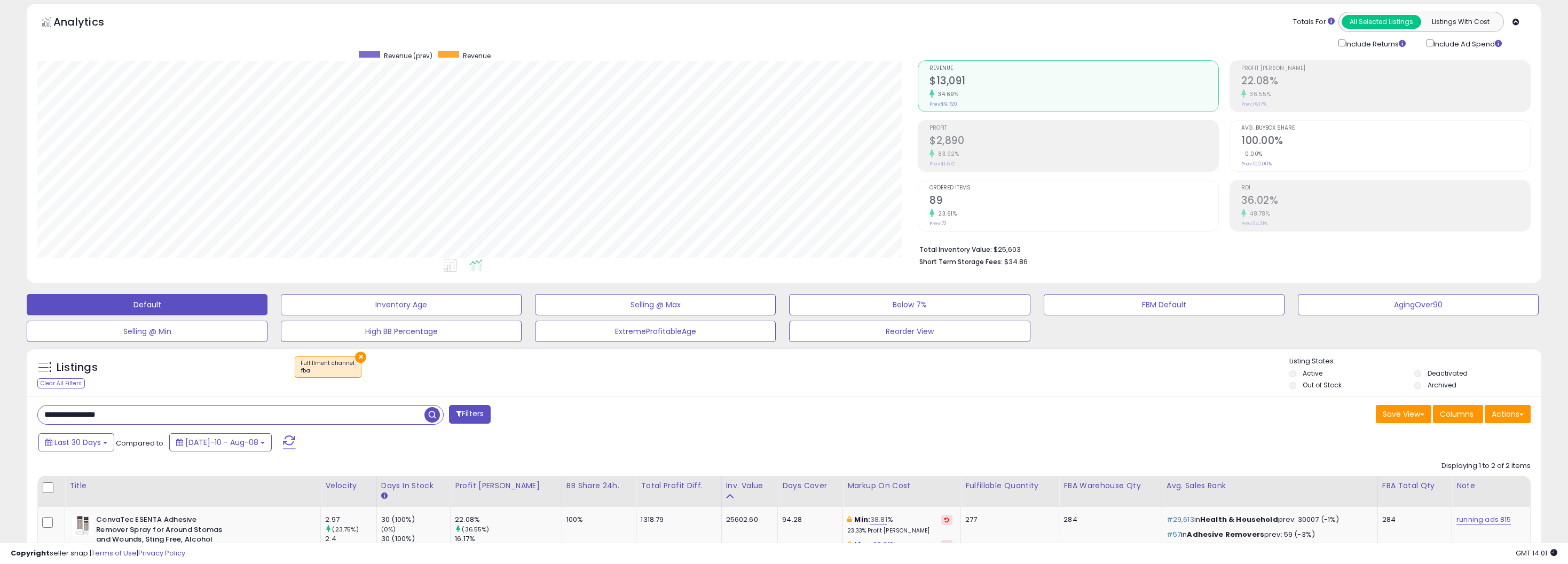
click at [434, 415] on span "button" at bounding box center [432, 415] width 15 height 15
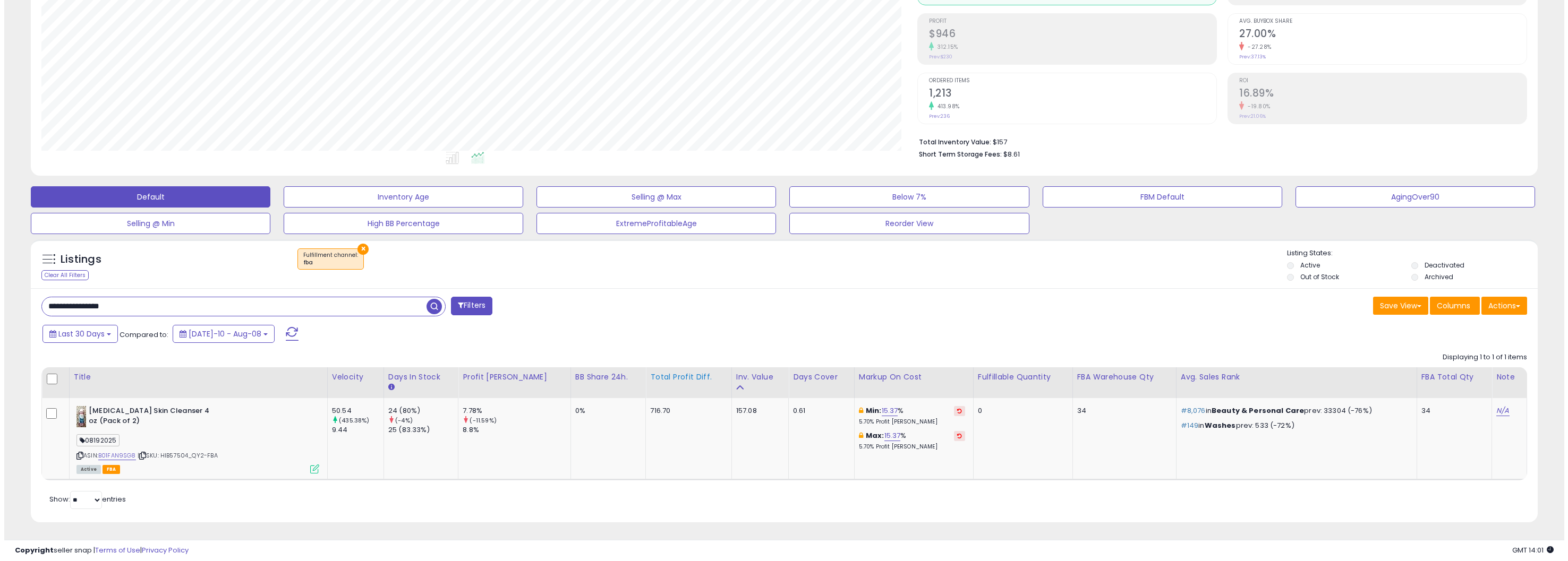
scroll to position [218, 876]
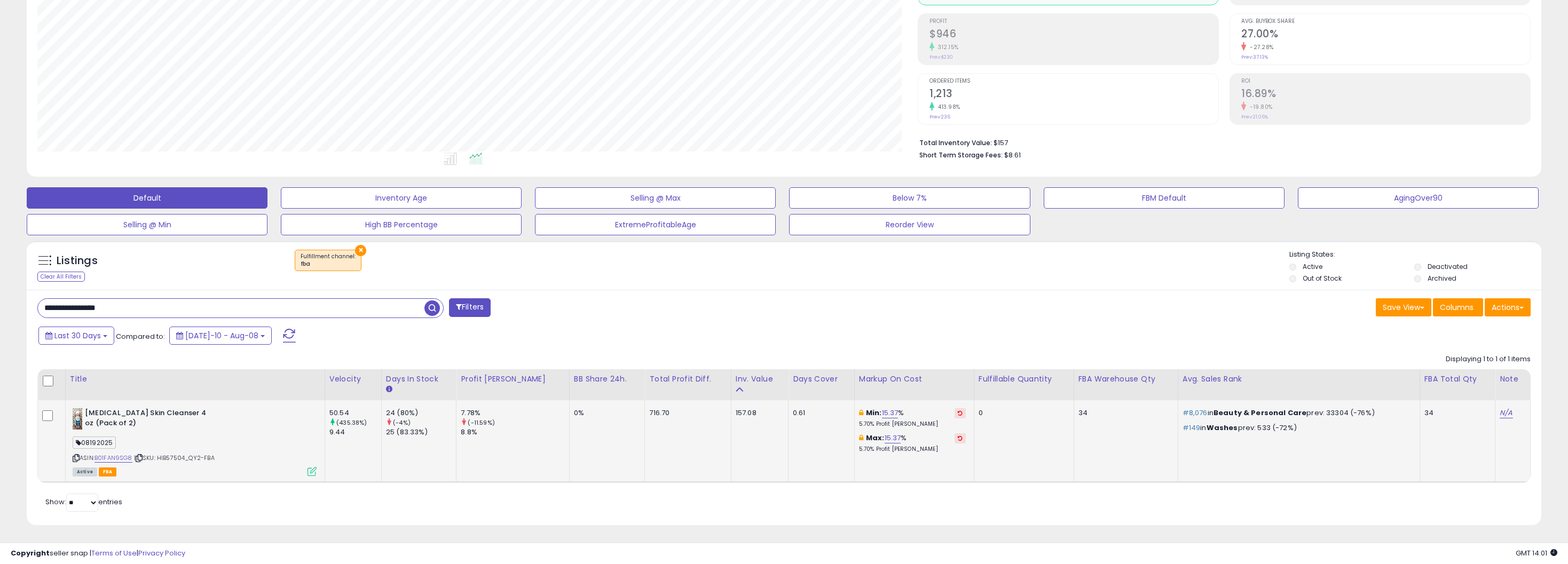
click at [316, 473] on icon at bounding box center [311, 471] width 9 height 9
